Goal: Task Accomplishment & Management: Manage account settings

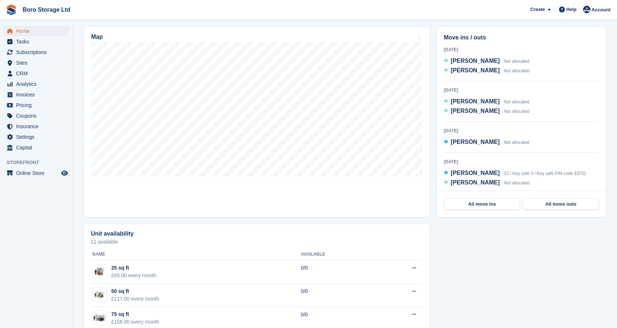
scroll to position [140, 0]
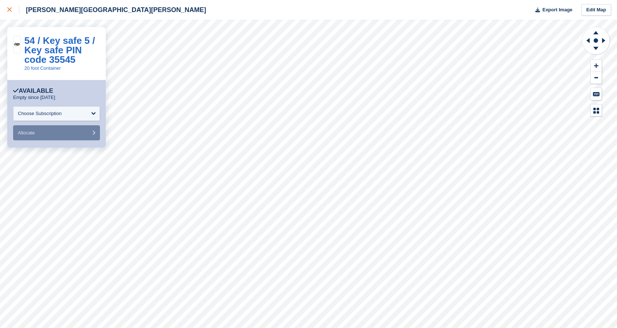
click at [12, 9] on div at bounding box center [13, 9] width 12 height 9
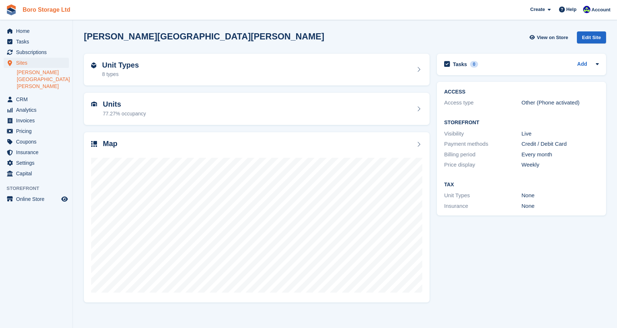
click at [52, 11] on link "Boro Storage Ltd" at bounding box center [47, 10] width 54 height 12
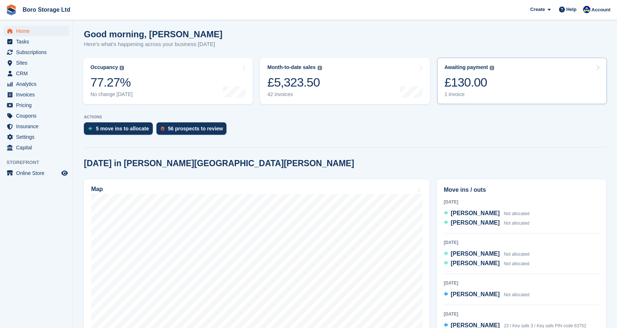
scroll to position [59, 0]
click at [478, 211] on span "[PERSON_NAME]" at bounding box center [475, 212] width 49 height 6
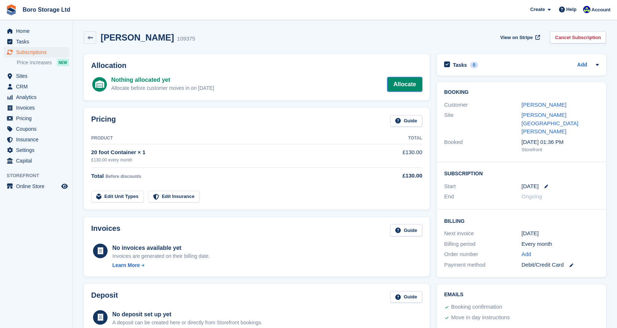
click at [397, 85] on link "Allocate" at bounding box center [404, 84] width 35 height 15
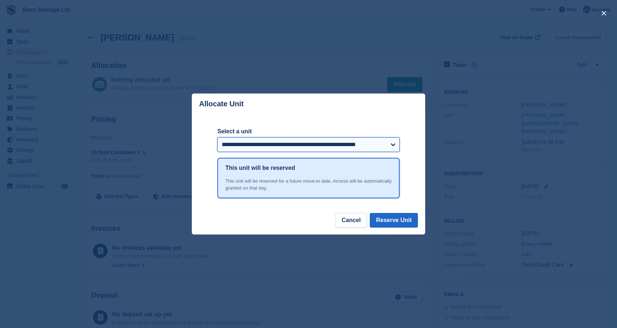
click at [287, 145] on select "**********" at bounding box center [308, 144] width 182 height 15
select select "******"
click at [217, 138] on select "**********" at bounding box center [308, 144] width 182 height 15
click at [400, 223] on button "Reserve Unit" at bounding box center [394, 220] width 48 height 15
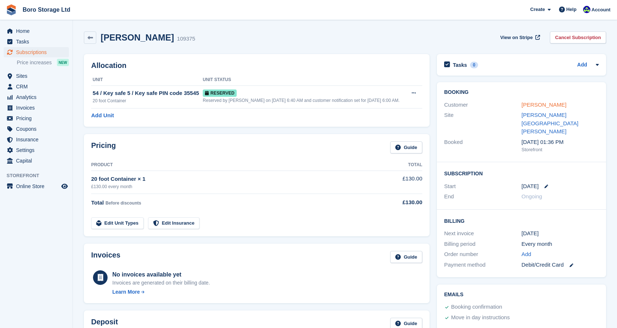
click at [548, 105] on link "[PERSON_NAME]" at bounding box center [544, 104] width 45 height 6
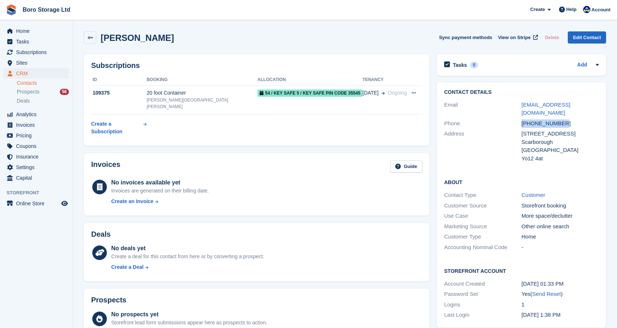
drag, startPoint x: 569, startPoint y: 113, endPoint x: 520, endPoint y: 112, distance: 49.6
click at [520, 118] on div "Phone +447799151328" at bounding box center [521, 123] width 155 height 11
copy div "+447799151328"
click at [54, 9] on link "Boro Storage Ltd" at bounding box center [47, 10] width 54 height 12
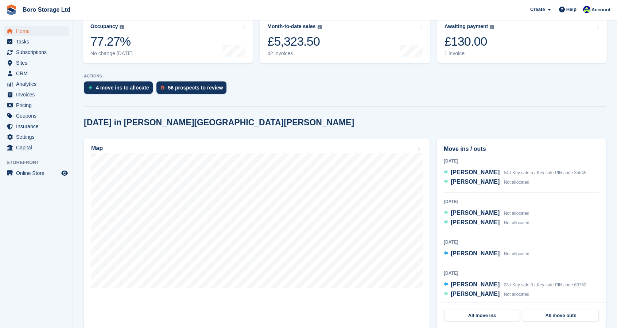
scroll to position [100, 0]
click at [461, 184] on span "Paul Bartle" at bounding box center [475, 181] width 49 height 6
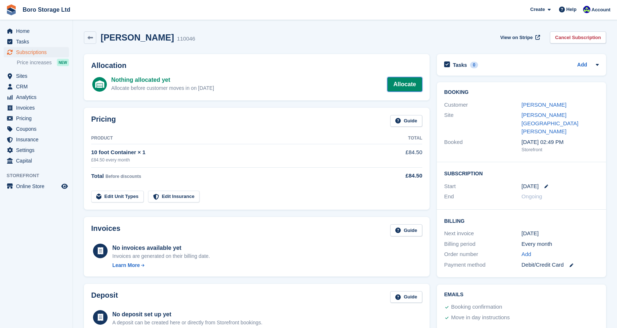
click at [401, 91] on link "Allocate" at bounding box center [404, 84] width 35 height 15
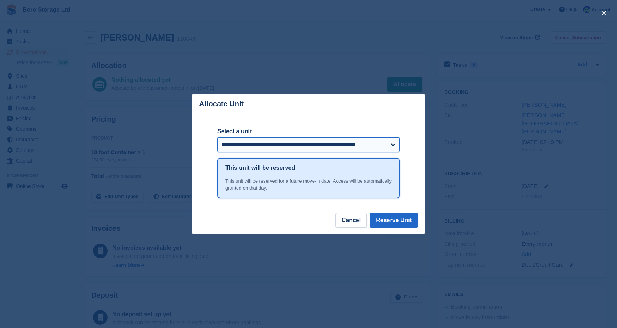
click at [298, 145] on select "**********" at bounding box center [308, 144] width 182 height 15
click at [217, 138] on select "**********" at bounding box center [308, 144] width 182 height 15
click at [397, 224] on button "Reserve Unit" at bounding box center [394, 220] width 48 height 15
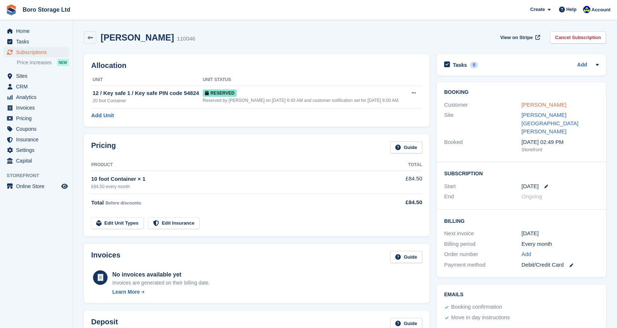
click at [531, 103] on link "Paul Bartle" at bounding box center [544, 104] width 45 height 6
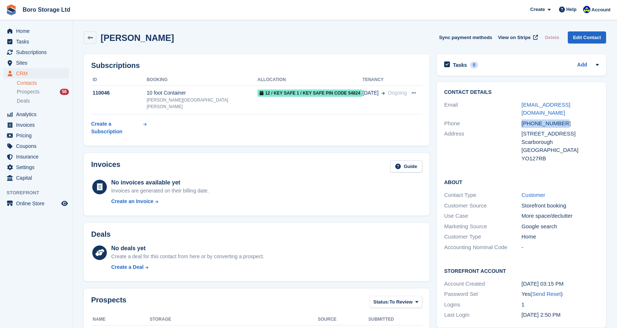
drag, startPoint x: 563, startPoint y: 114, endPoint x: 521, endPoint y: 116, distance: 42.0
click at [521, 118] on div "Phone +447906328203" at bounding box center [521, 123] width 155 height 11
copy div "+447906328203"
click at [31, 7] on link "Boro Storage Ltd" at bounding box center [47, 10] width 54 height 12
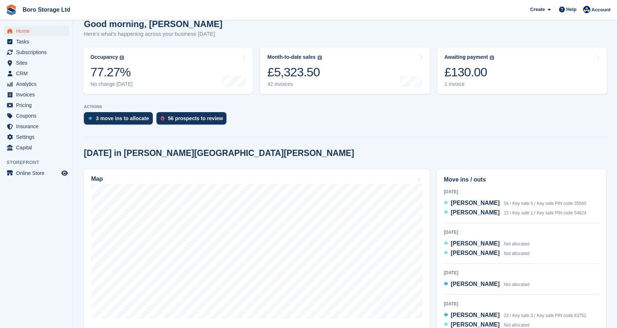
scroll to position [117, 0]
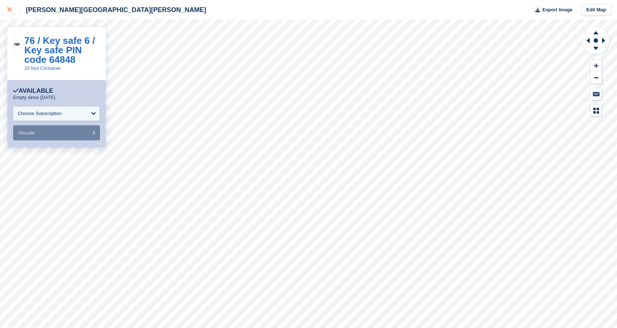
click at [11, 11] on icon at bounding box center [9, 9] width 4 height 4
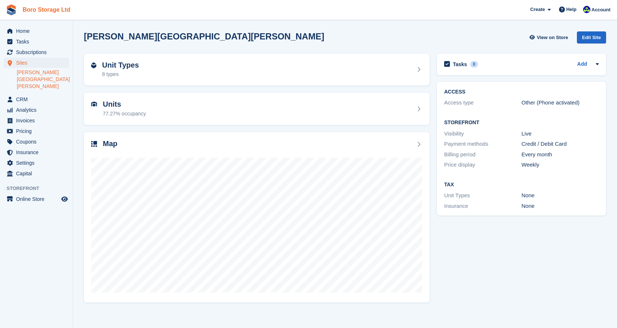
click at [50, 11] on link "Boro Storage Ltd" at bounding box center [47, 10] width 54 height 12
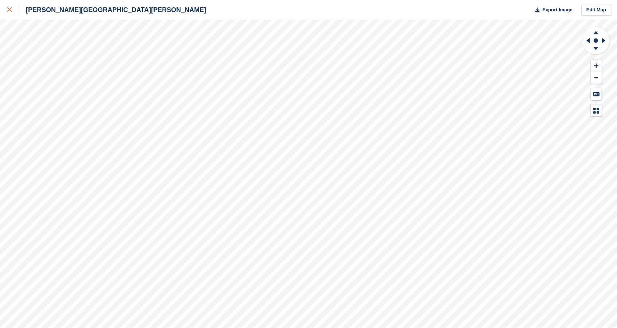
click at [7, 8] on icon at bounding box center [9, 9] width 4 height 4
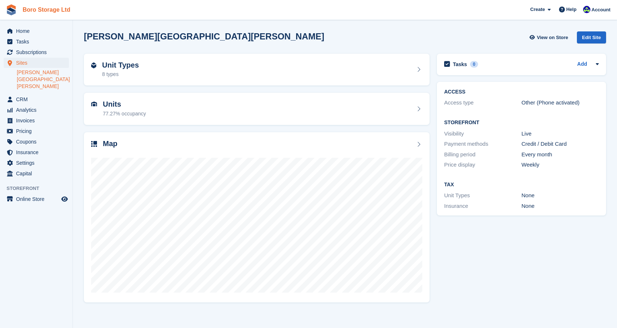
click at [44, 15] on link "Boro Storage Ltd" at bounding box center [47, 10] width 54 height 12
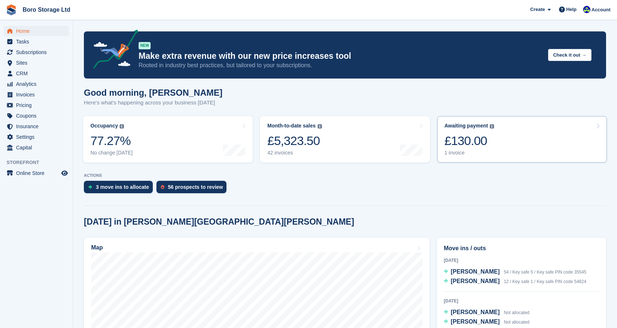
click at [457, 152] on div "1 invoice" at bounding box center [470, 153] width 50 height 6
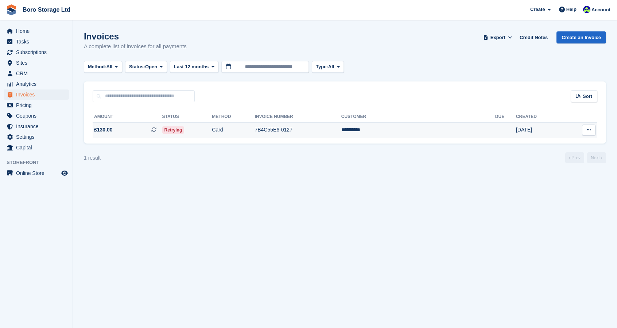
click at [341, 136] on td "7B4C55E6-0127" at bounding box center [298, 129] width 86 height 15
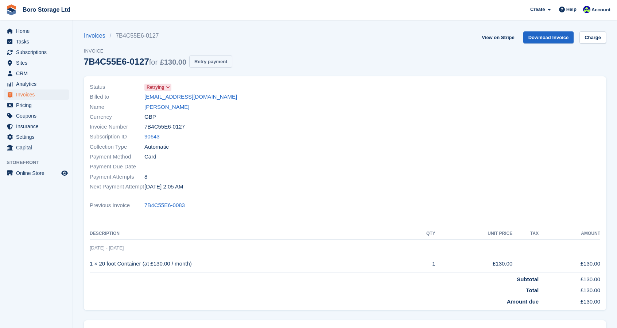
click at [215, 64] on button "Retry payment" at bounding box center [210, 61] width 43 height 12
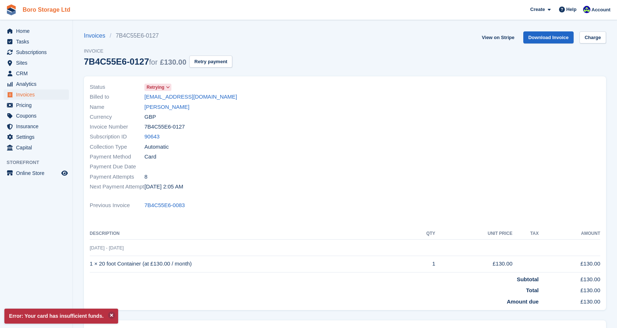
click at [49, 12] on link "Boro Storage Ltd" at bounding box center [47, 10] width 54 height 12
